Goal: Complete application form: Complete application form

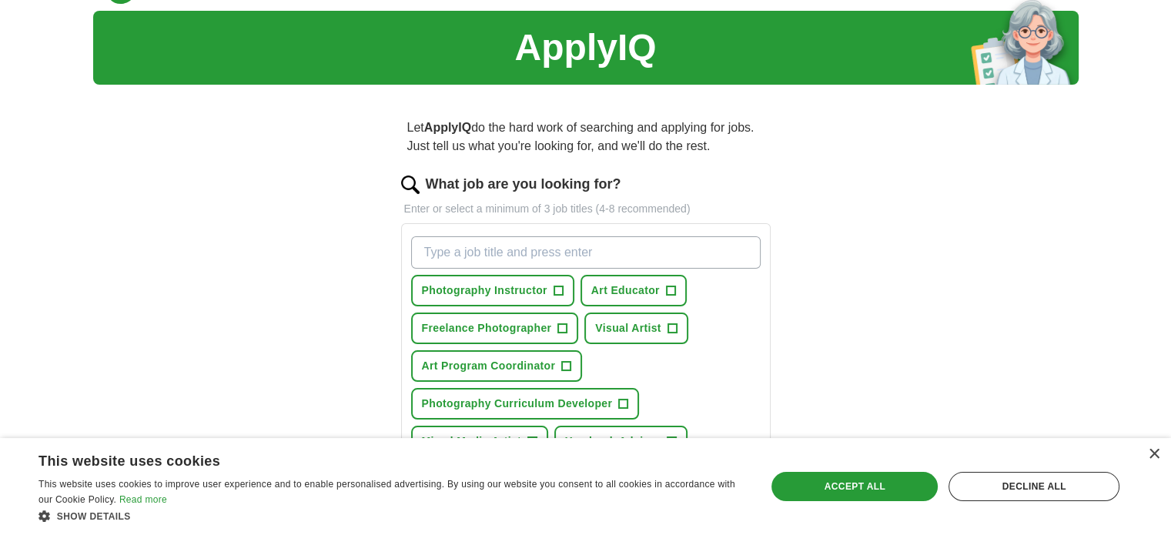
scroll to position [35, 0]
click at [557, 289] on span "+" at bounding box center [558, 292] width 9 height 12
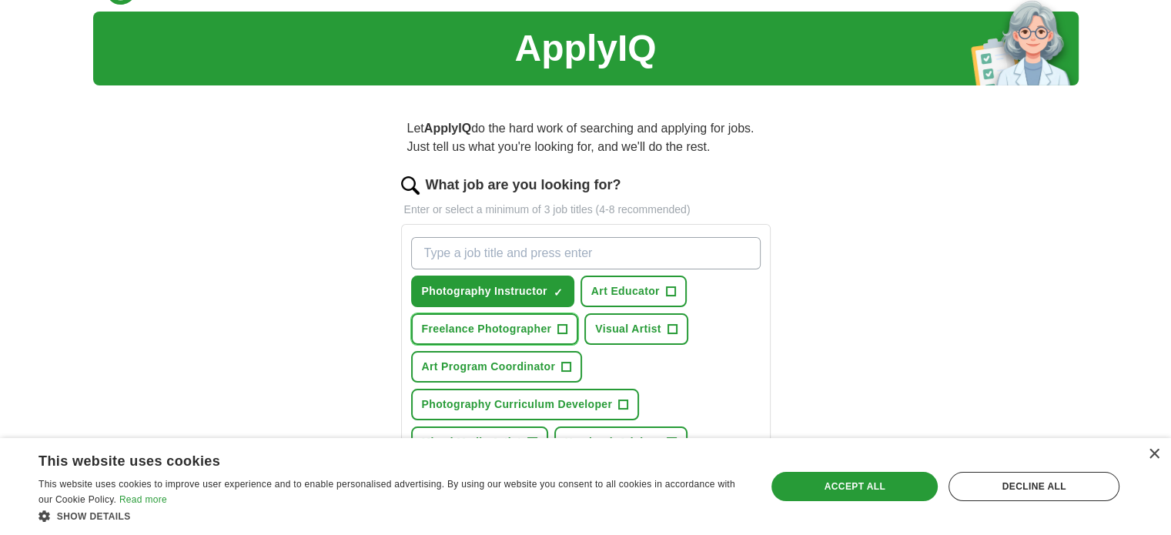
click at [560, 324] on span "+" at bounding box center [562, 329] width 9 height 12
click at [630, 400] on button "Photography Curriculum Developer +" at bounding box center [525, 405] width 229 height 32
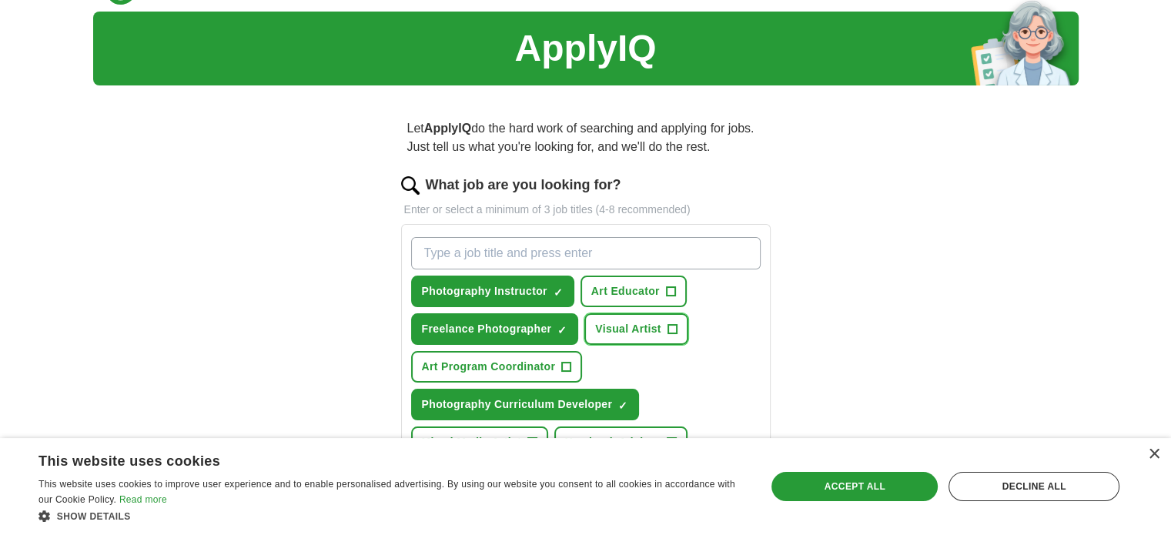
click at [676, 329] on button "Visual Artist +" at bounding box center [635, 329] width 103 height 32
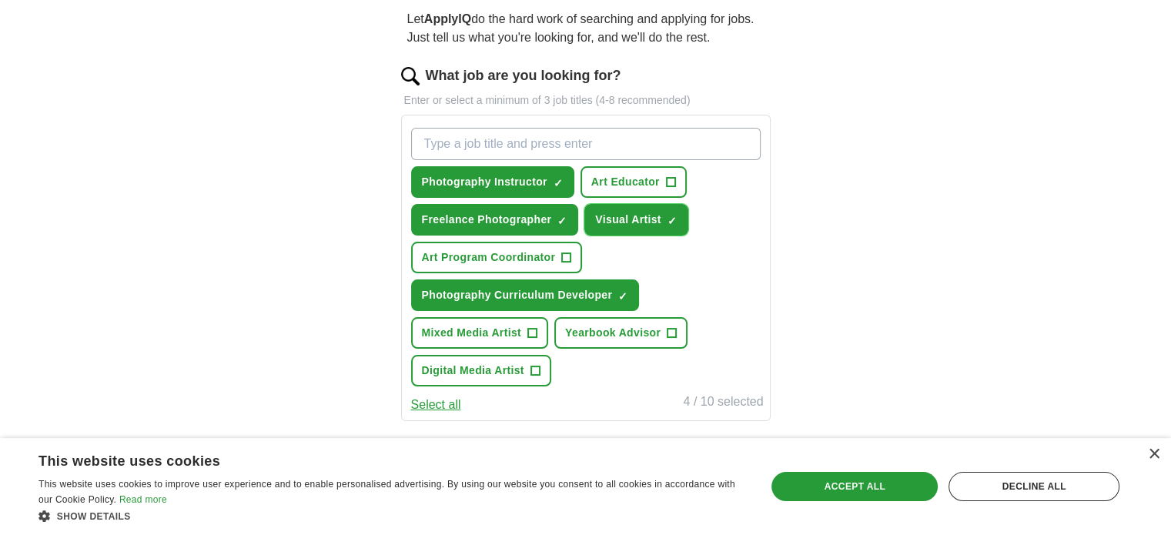
scroll to position [148, 0]
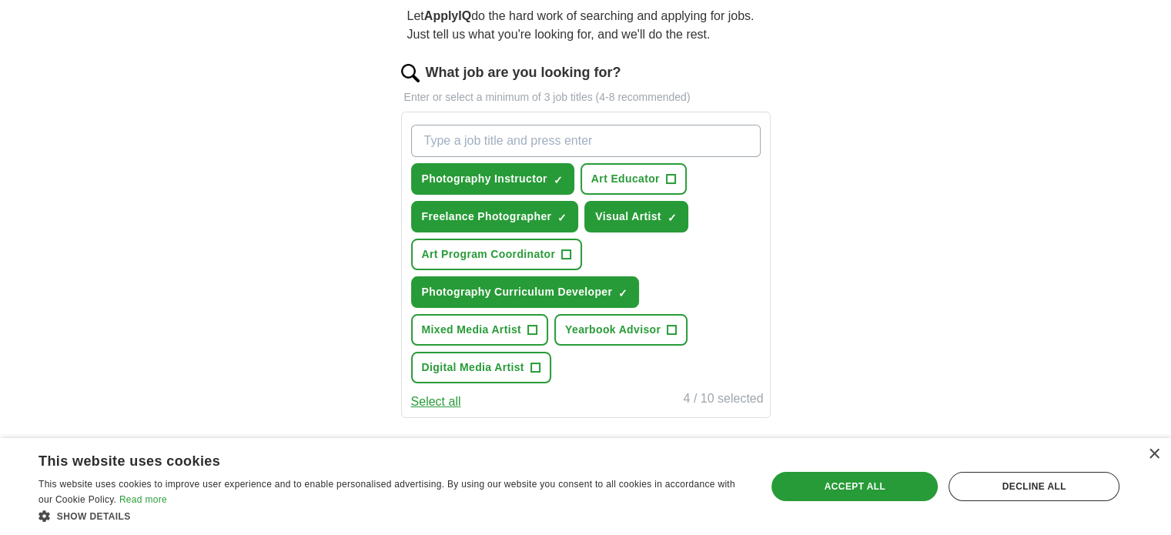
click at [490, 146] on input "What job are you looking for?" at bounding box center [586, 141] width 350 height 32
type input "Photographer"
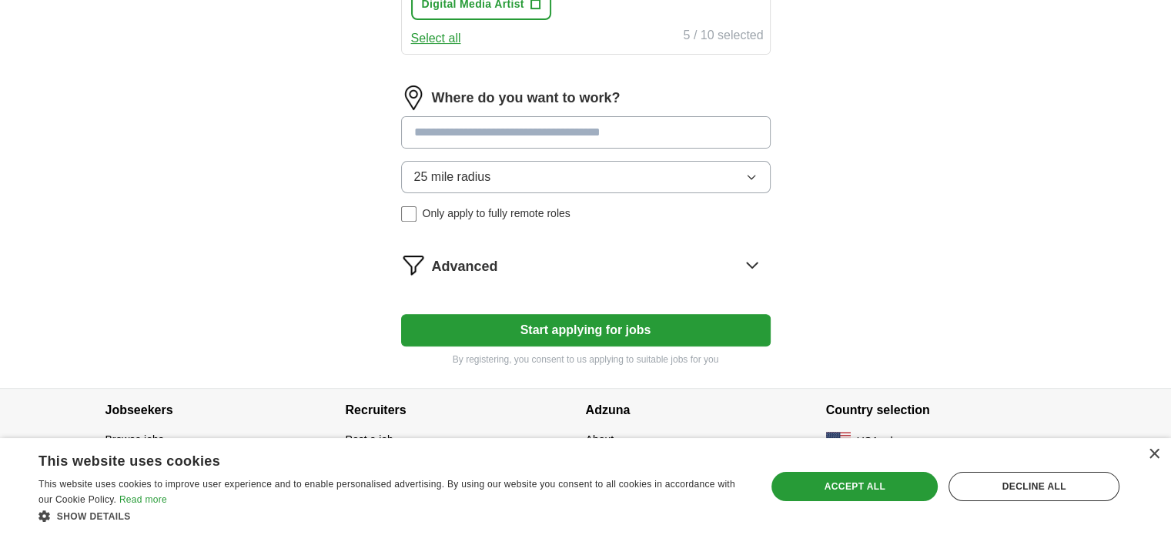
scroll to position [510, 0]
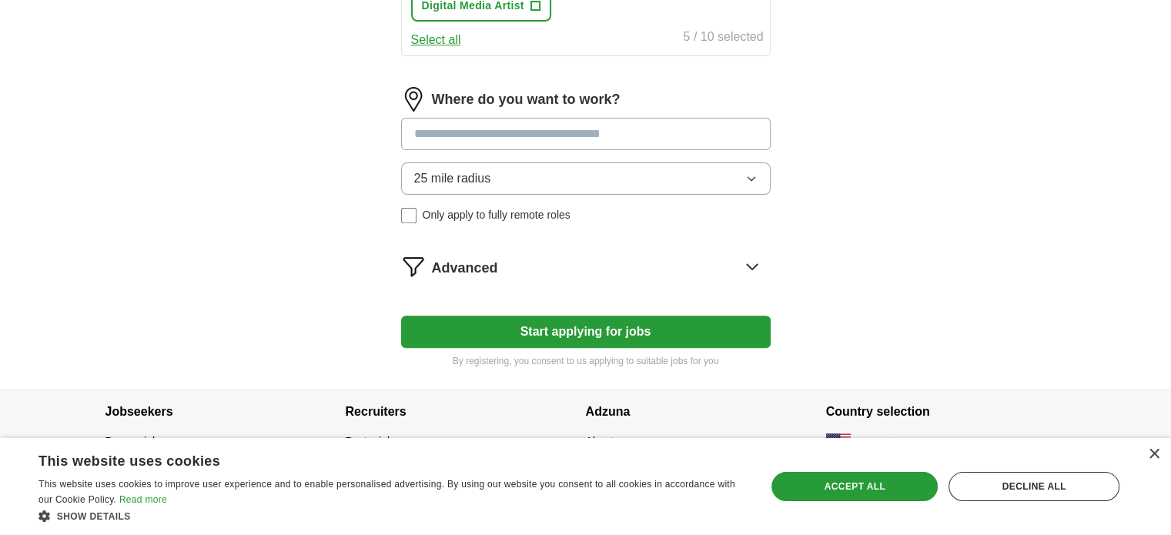
click at [596, 135] on input at bounding box center [586, 134] width 370 height 32
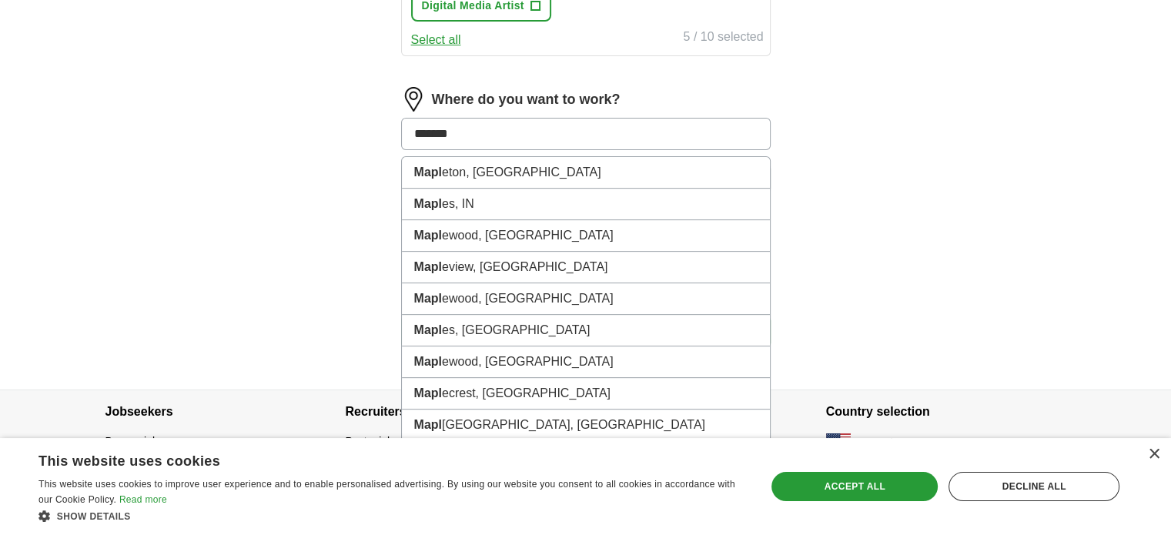
type input "********"
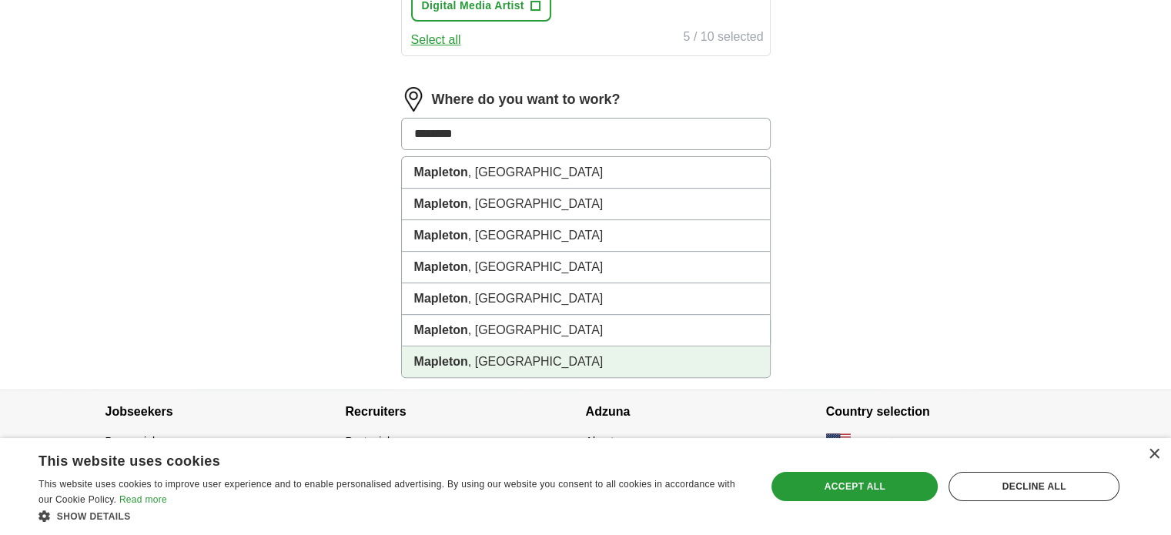
click at [453, 355] on strong "Mapleton" at bounding box center [441, 361] width 54 height 13
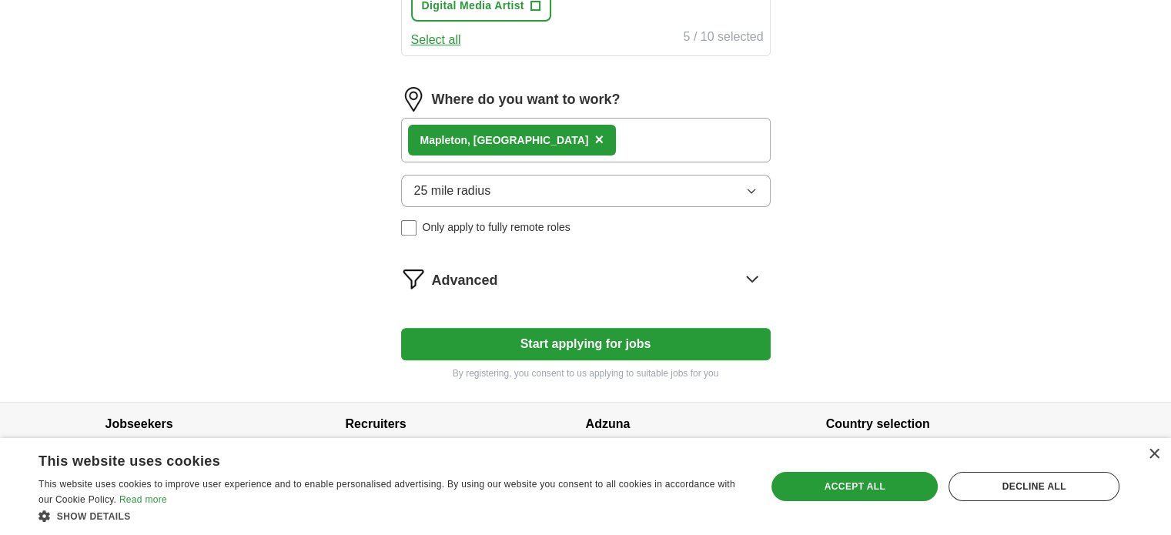
click at [510, 189] on button "25 mile radius" at bounding box center [586, 191] width 370 height 32
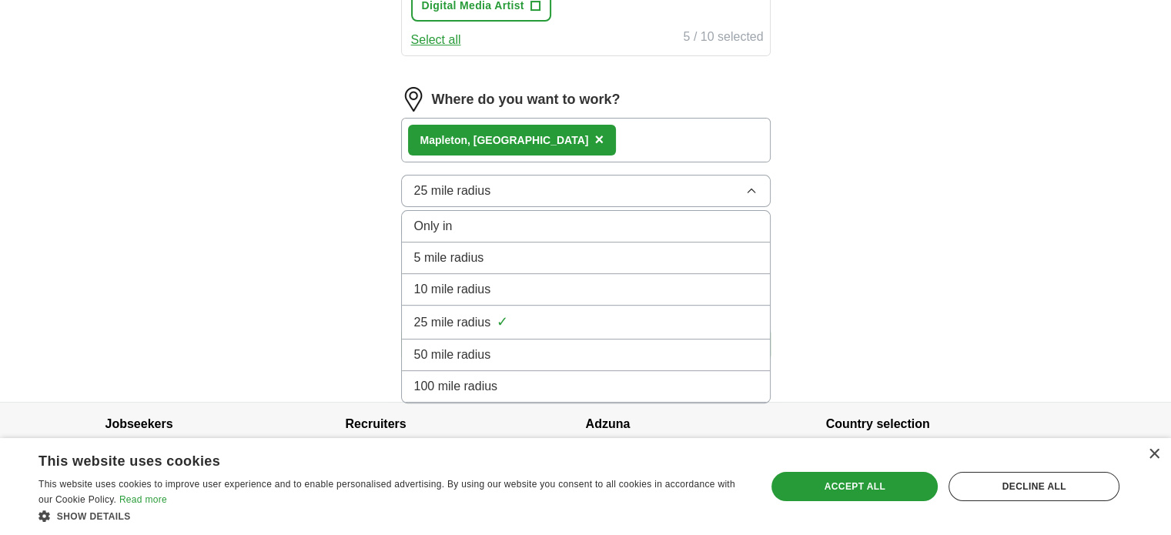
click at [486, 346] on span "50 mile radius" at bounding box center [452, 355] width 77 height 18
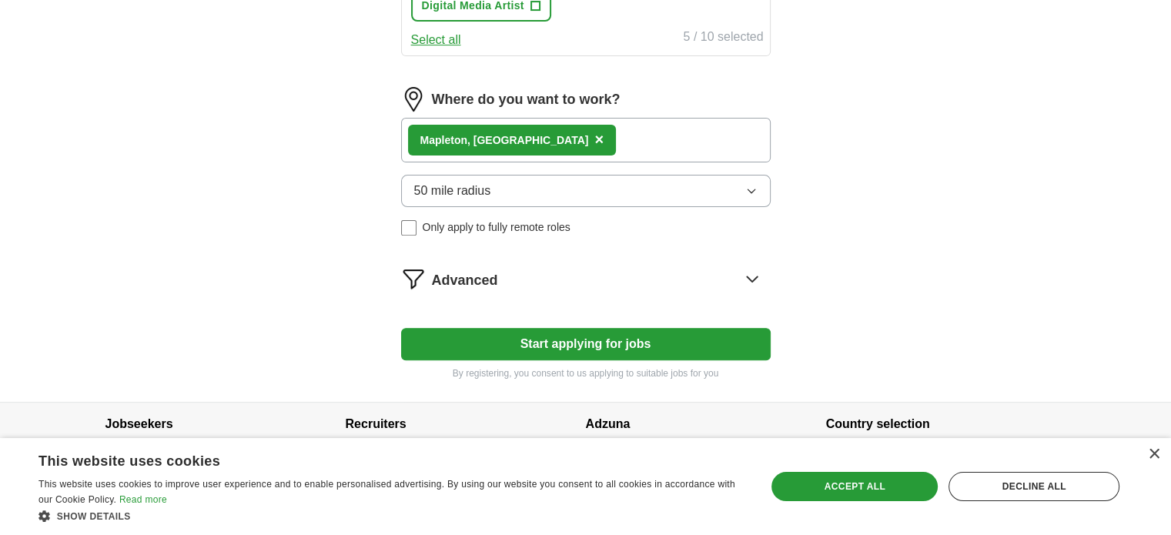
click at [467, 336] on button "Start applying for jobs" at bounding box center [586, 344] width 370 height 32
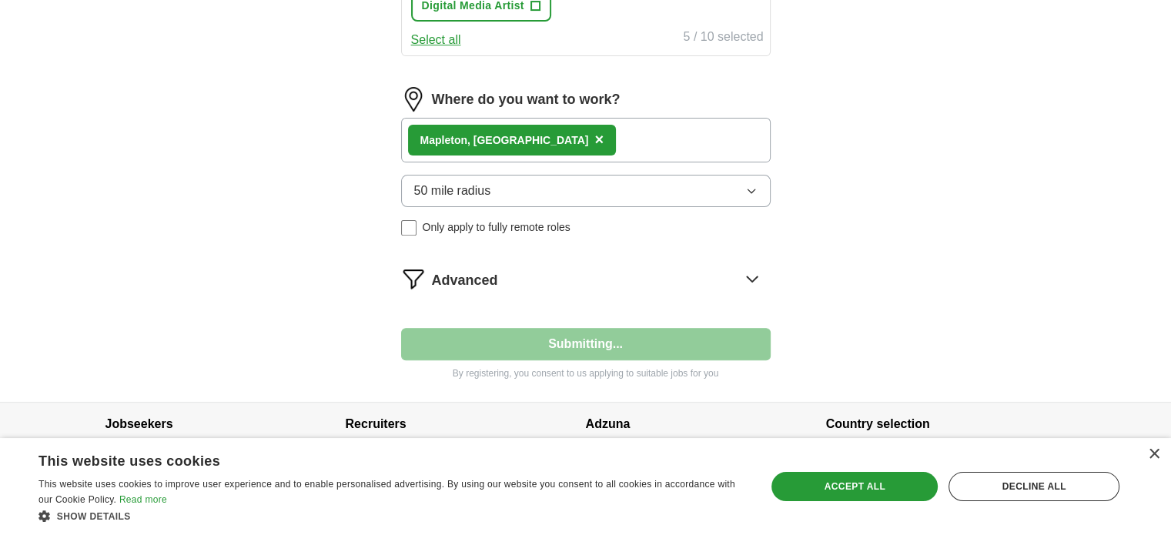
select select "**"
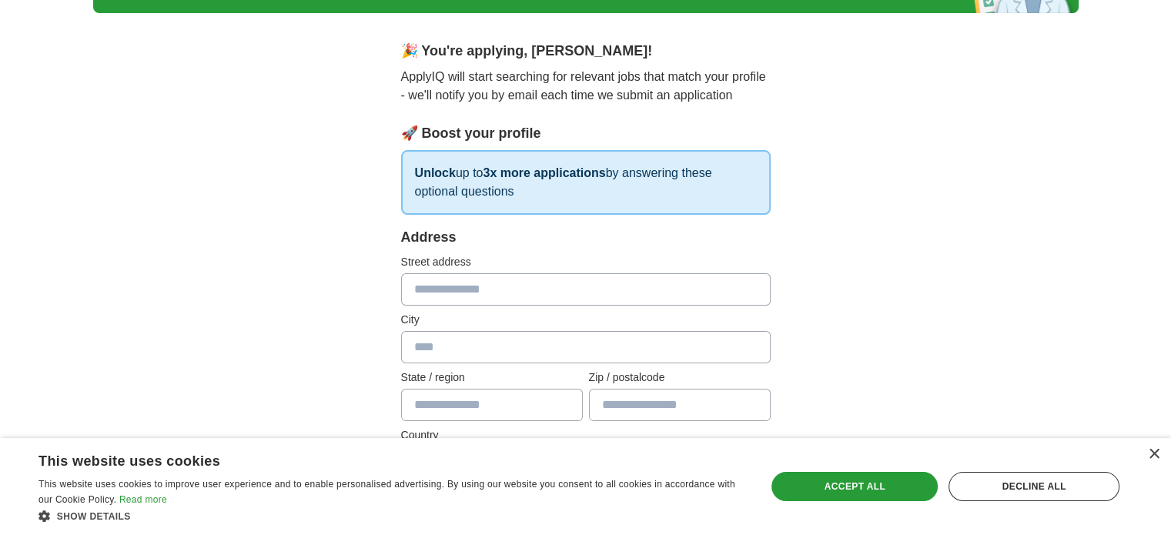
scroll to position [117, 0]
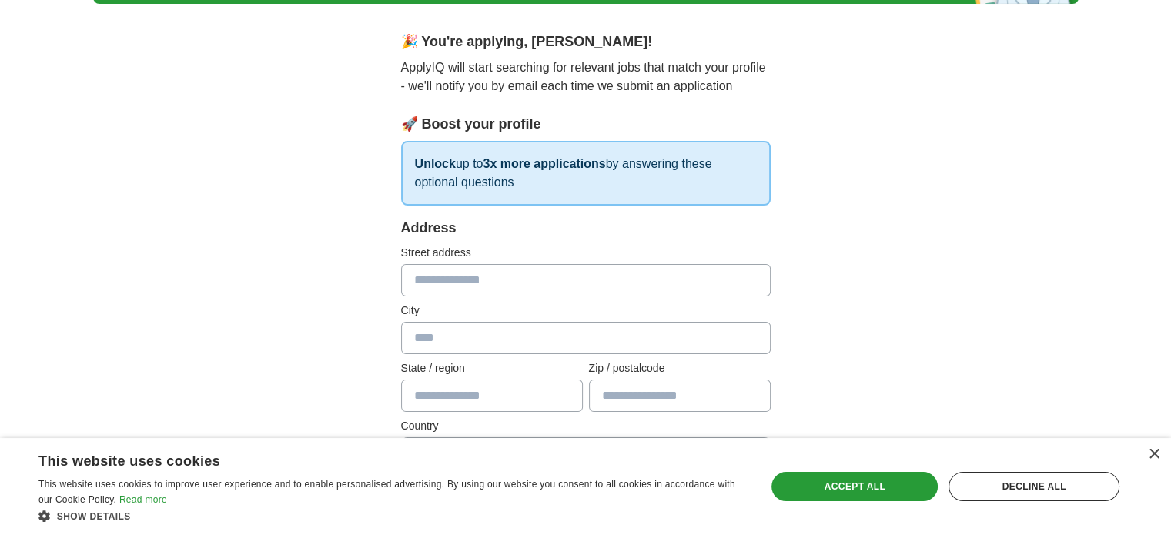
click at [468, 279] on input "text" at bounding box center [586, 280] width 370 height 32
type input "**********"
type input "********"
type input "**"
type input "*****"
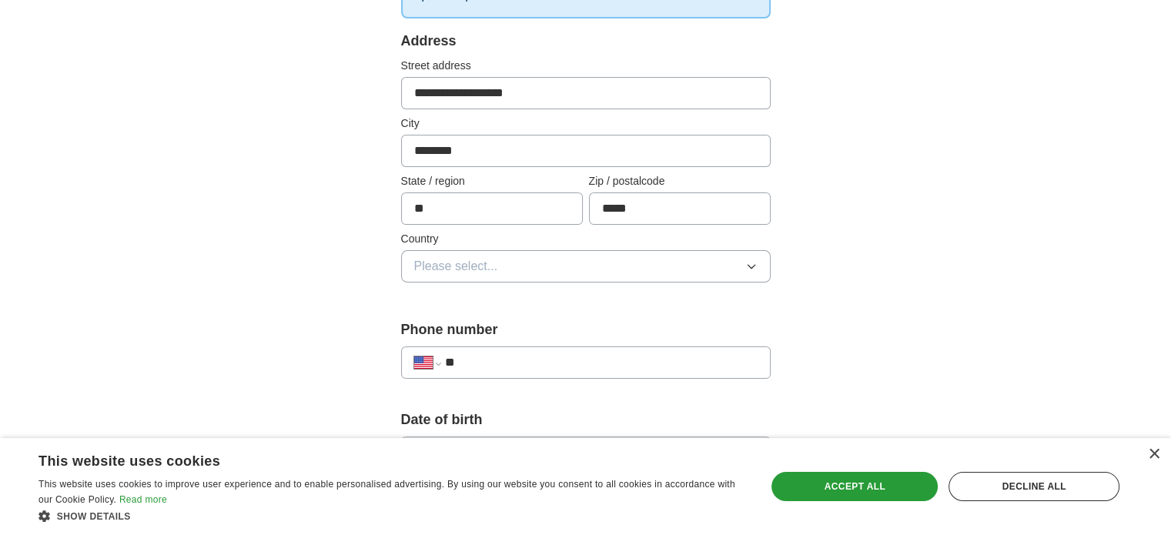
scroll to position [308, 0]
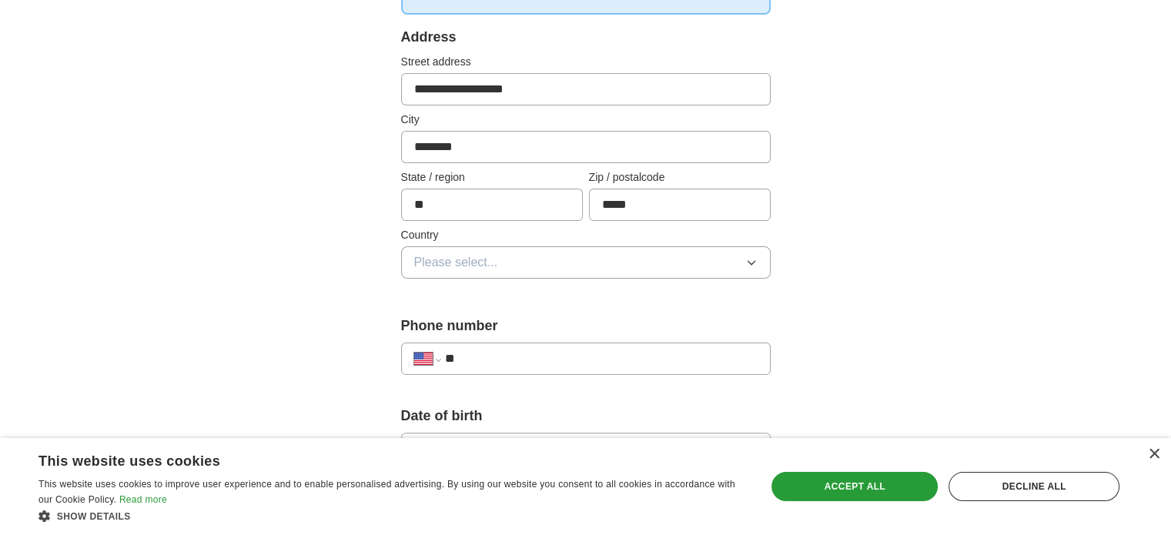
click at [534, 258] on button "Please select..." at bounding box center [586, 262] width 370 height 32
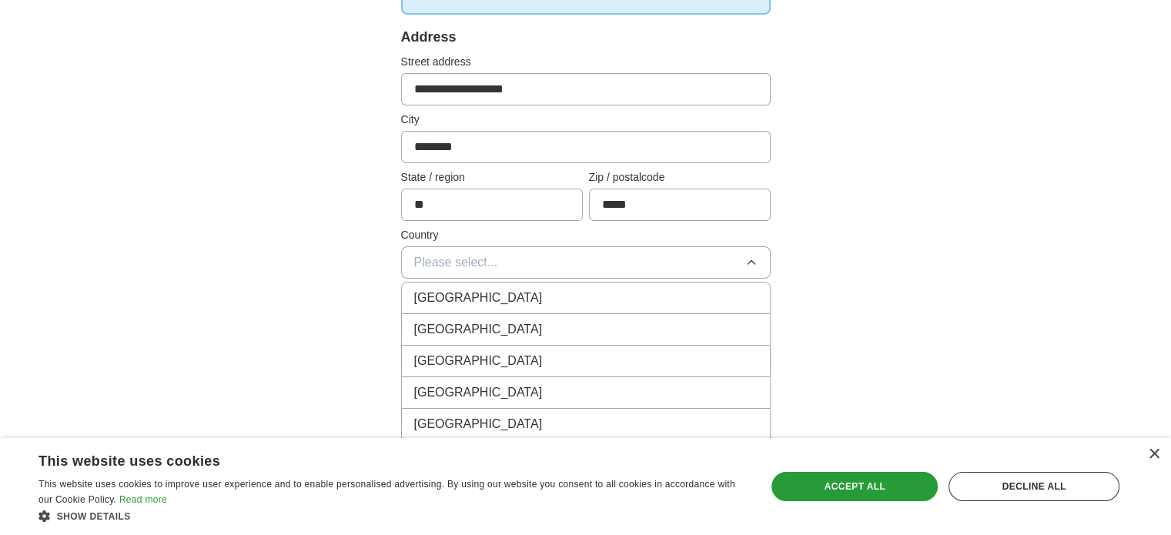
click at [496, 320] on div "[GEOGRAPHIC_DATA]" at bounding box center [585, 329] width 343 height 18
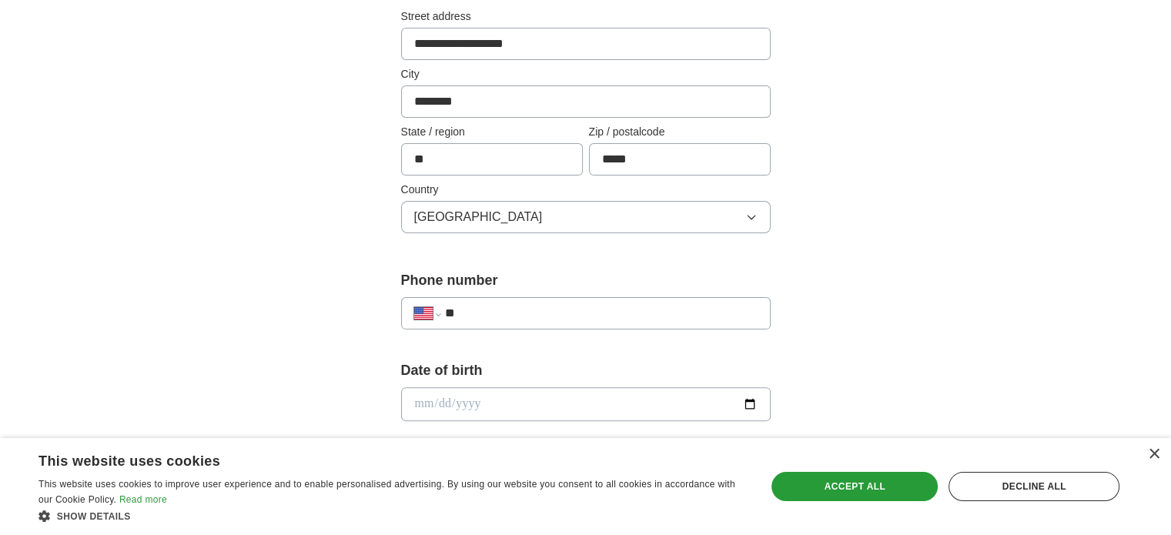
scroll to position [354, 0]
click at [496, 318] on input "**" at bounding box center [600, 312] width 313 height 18
type input "**********"
click at [493, 400] on input "date" at bounding box center [586, 403] width 370 height 34
type input "**********"
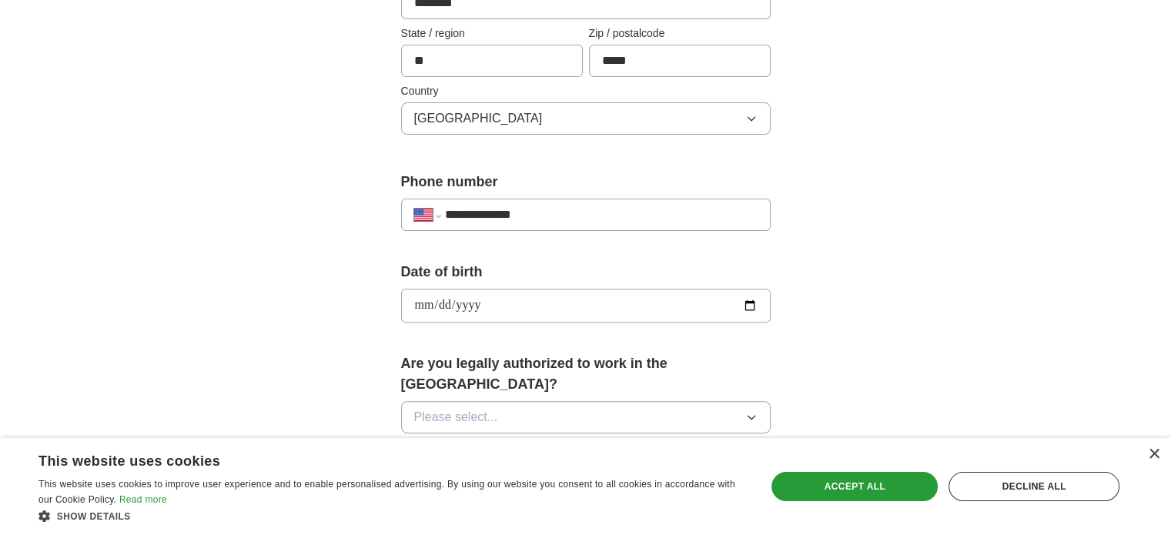
scroll to position [453, 0]
click at [493, 407] on span "Please select..." at bounding box center [456, 416] width 84 height 18
click at [466, 443] on div "Yes" at bounding box center [585, 452] width 343 height 18
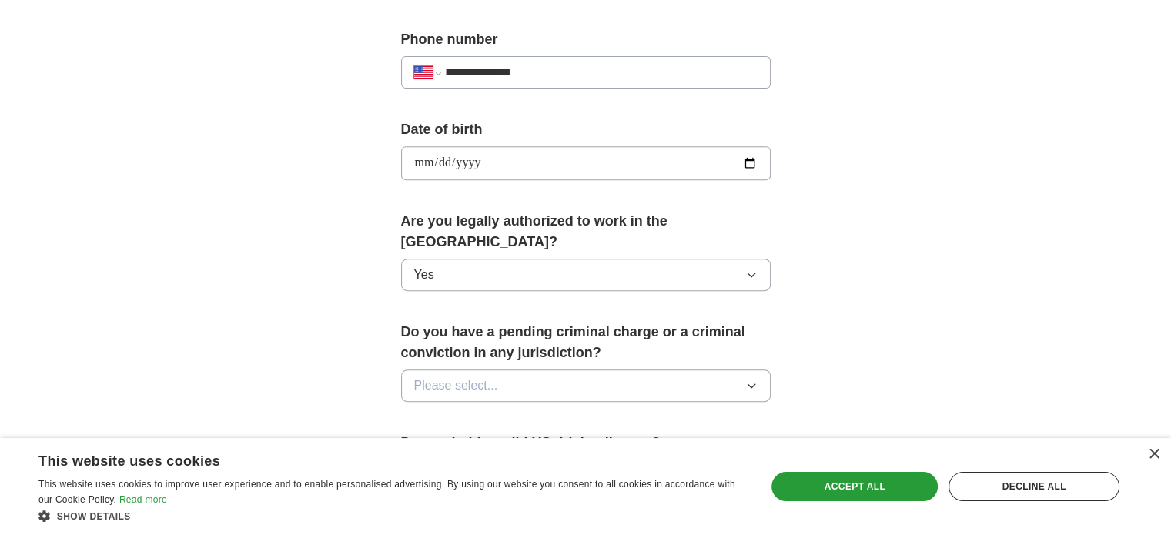
scroll to position [594, 0]
click at [503, 370] on button "Please select..." at bounding box center [586, 386] width 370 height 32
click at [475, 443] on div "No" at bounding box center [585, 452] width 343 height 18
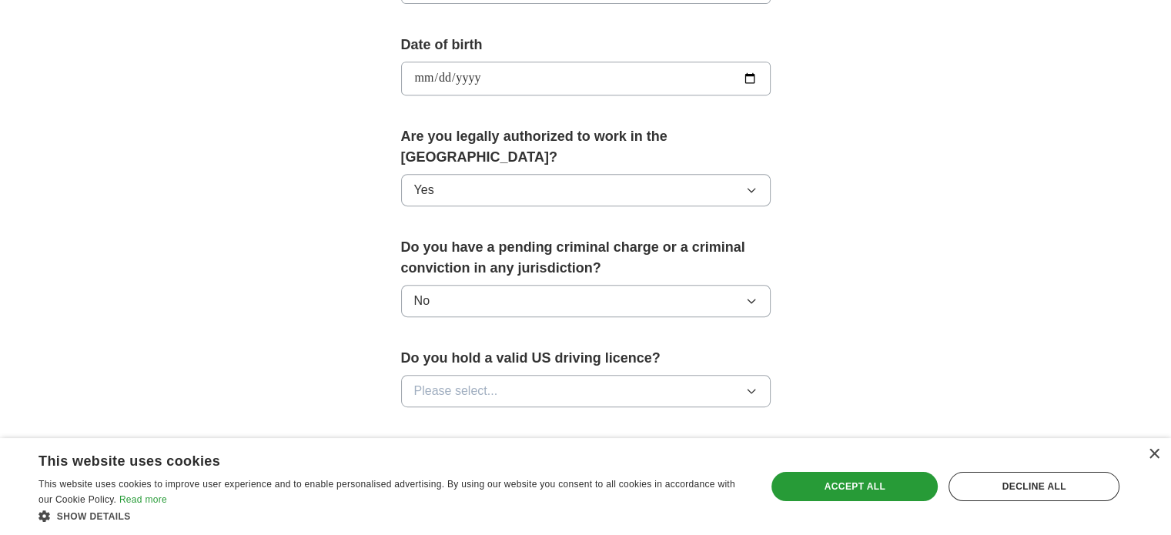
scroll to position [686, 0]
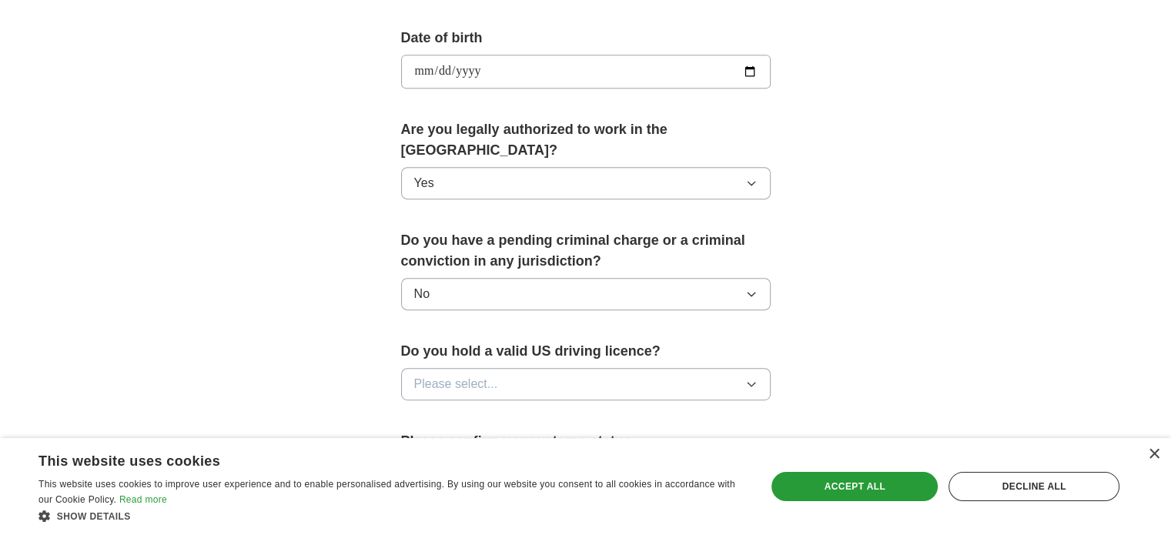
click at [490, 375] on span "Please select..." at bounding box center [456, 384] width 84 height 18
click at [477, 410] on div "Yes" at bounding box center [585, 419] width 343 height 18
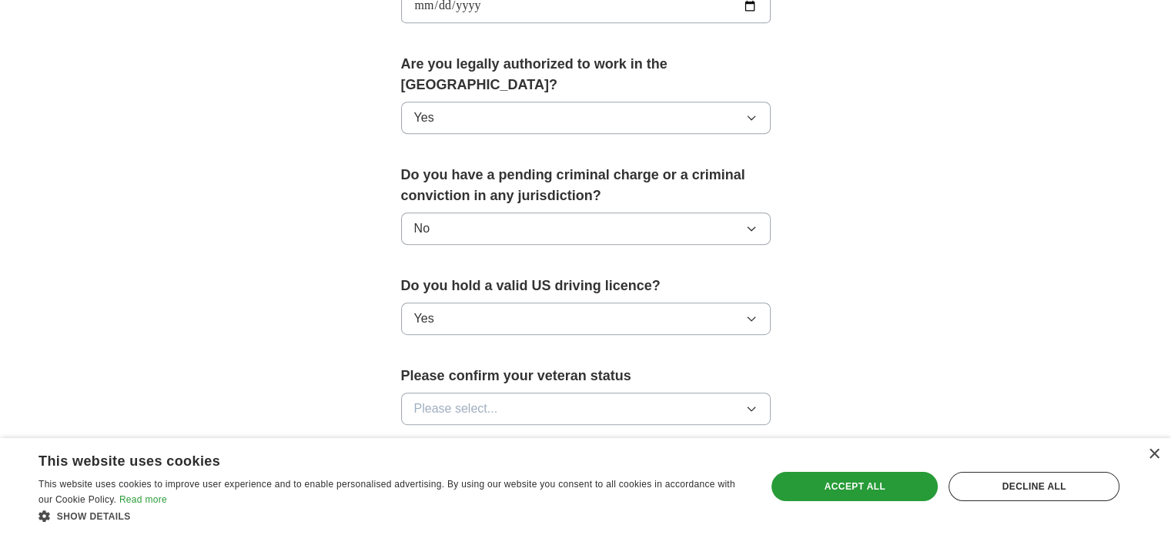
scroll to position [776, 0]
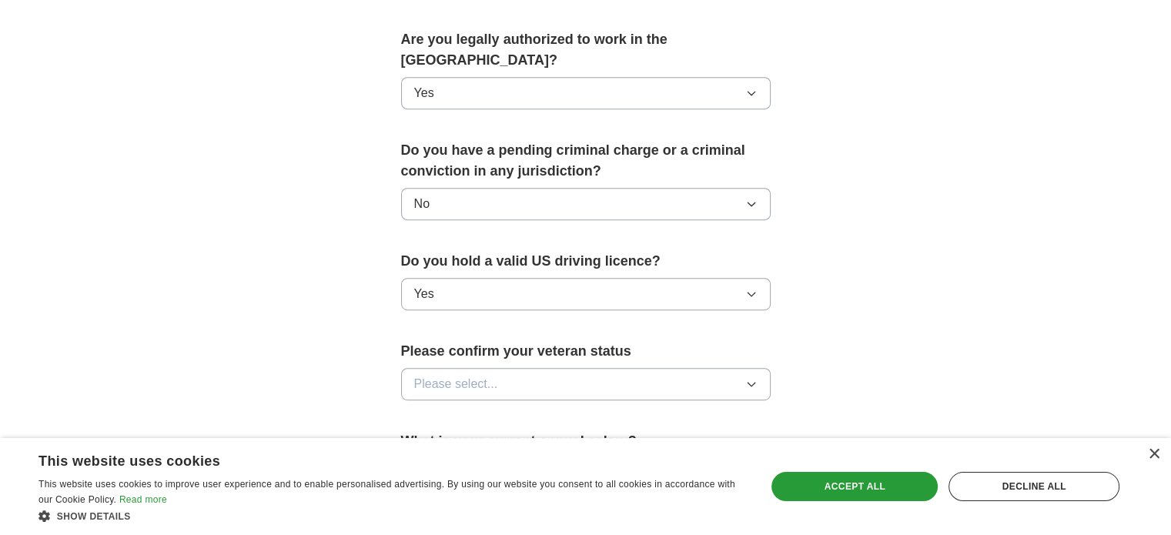
click at [493, 375] on span "Please select..." at bounding box center [456, 384] width 84 height 18
click at [476, 410] on span "Not applicable" at bounding box center [453, 419] width 78 height 18
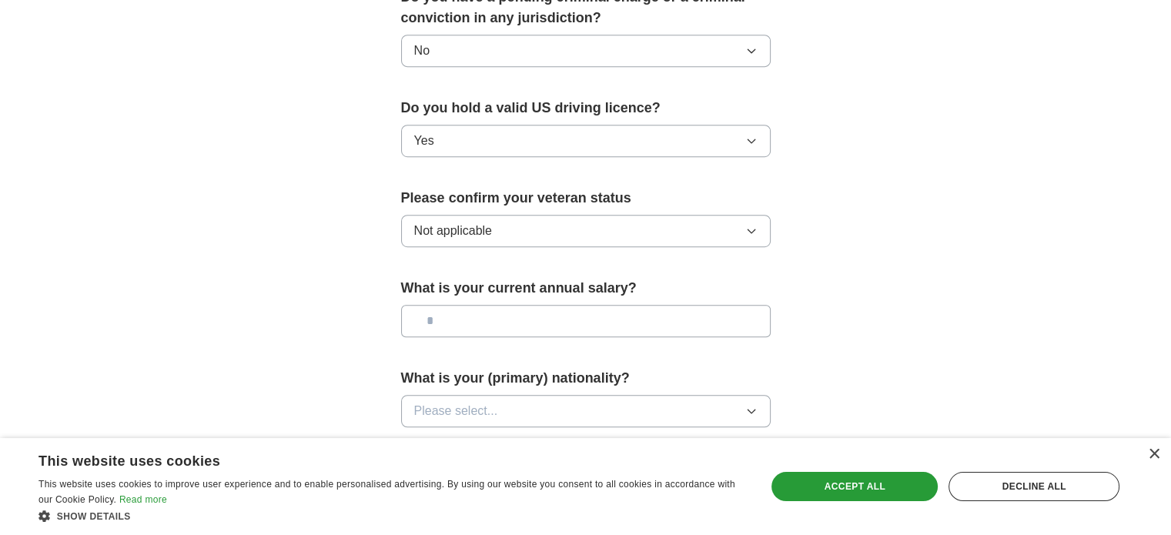
scroll to position [930, 0]
click at [517, 394] on button "Please select..." at bounding box center [586, 410] width 370 height 32
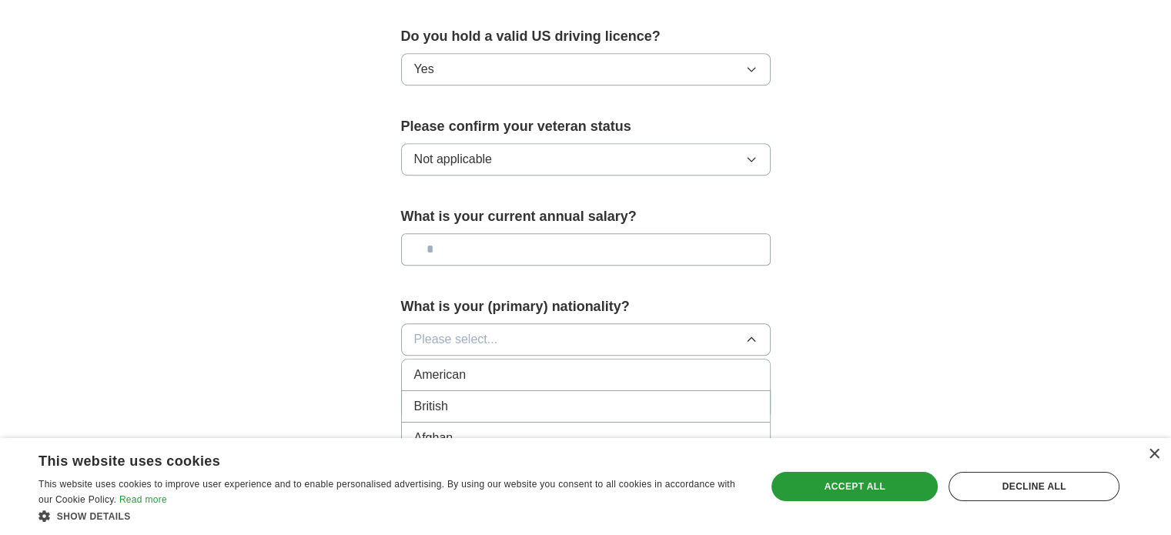
scroll to position [1002, 0]
click at [497, 364] on div "American" at bounding box center [585, 373] width 343 height 18
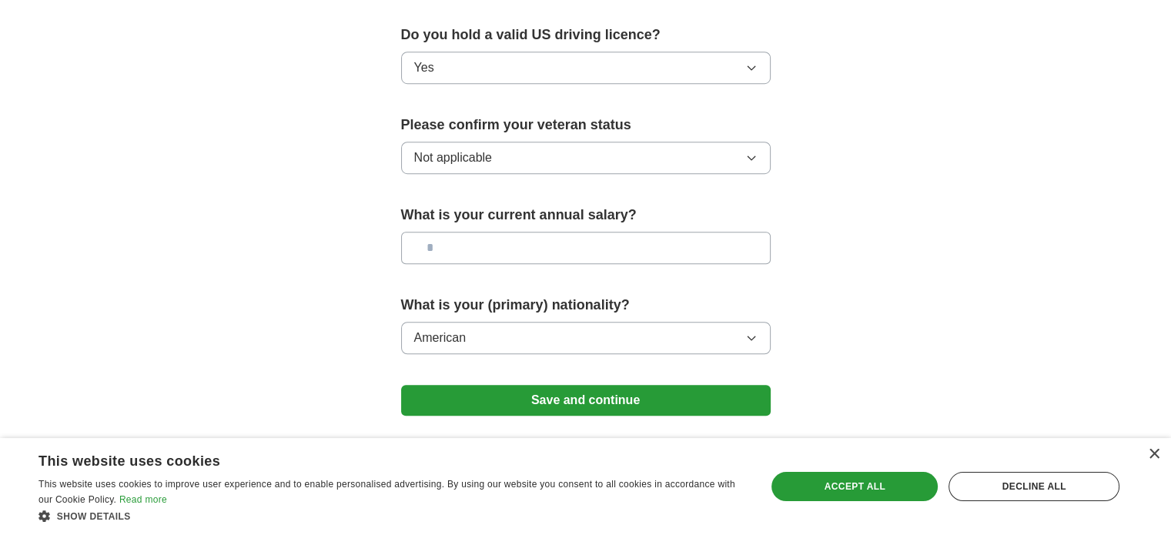
scroll to position [1044, 0]
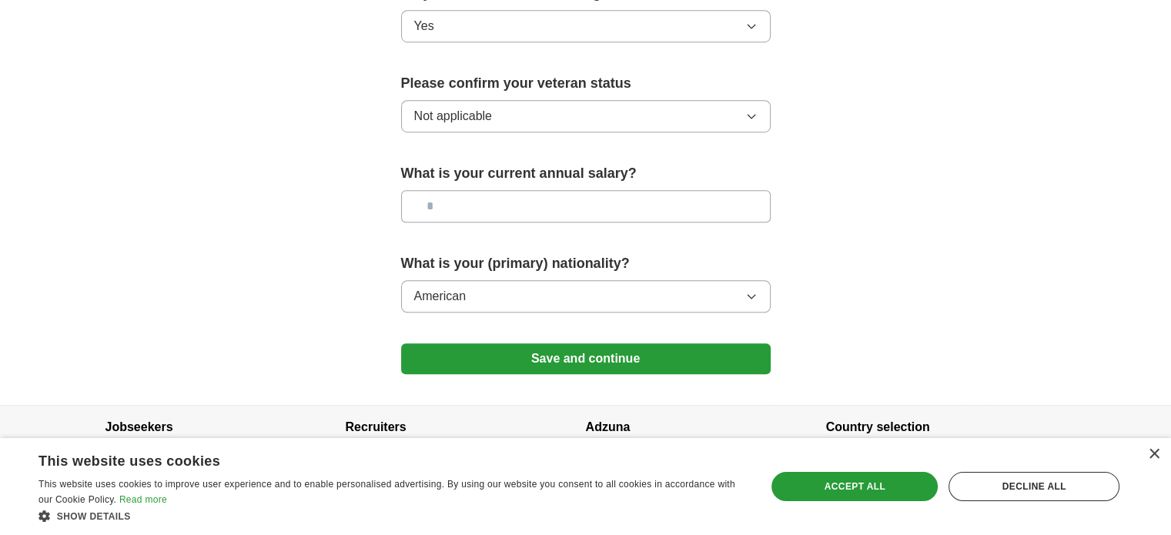
click at [500, 343] on button "Save and continue" at bounding box center [586, 358] width 370 height 31
